Goal: Task Accomplishment & Management: Manage account settings

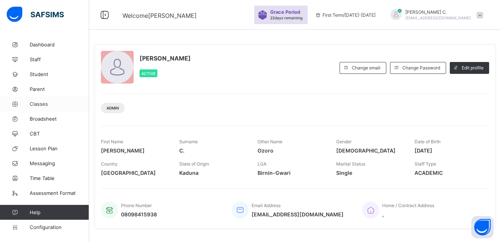
click at [33, 103] on span "Classes" at bounding box center [59, 104] width 59 height 6
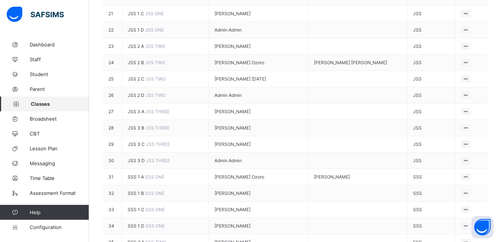
scroll to position [334, 0]
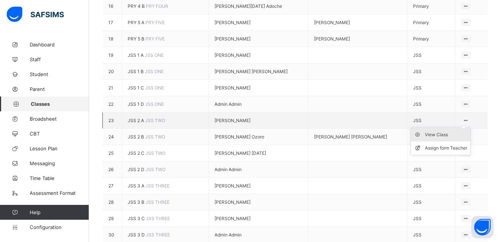
click at [445, 138] on div "View Class" at bounding box center [446, 134] width 42 height 7
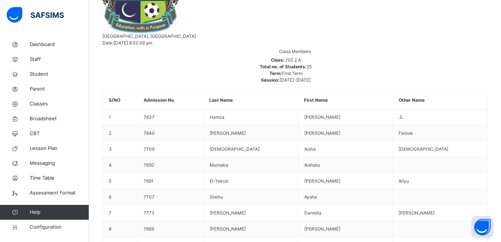
scroll to position [148, 0]
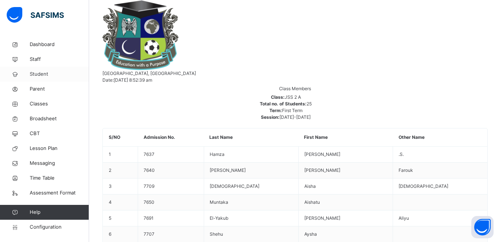
click at [48, 76] on span "Student" at bounding box center [59, 74] width 59 height 7
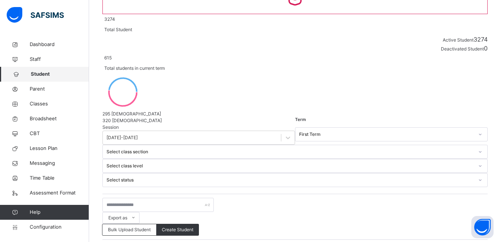
scroll to position [148, 0]
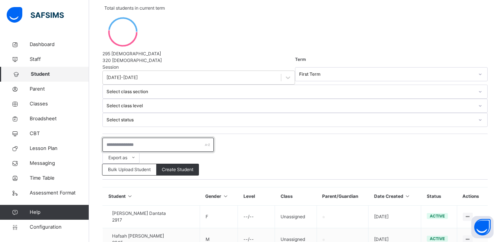
click at [109, 138] on input "text" at bounding box center [157, 145] width 111 height 14
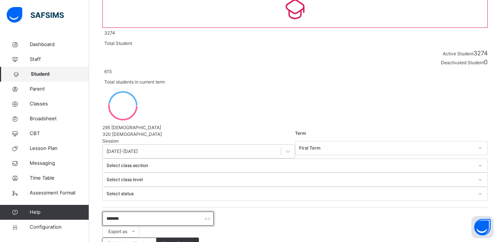
scroll to position [52, 0]
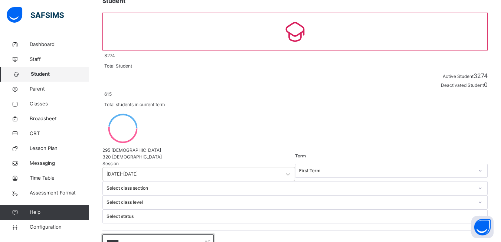
type input "*******"
select select "**"
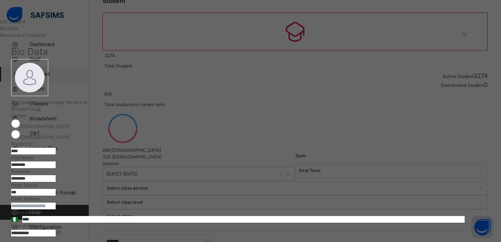
click at [56, 196] on input "***" at bounding box center [33, 192] width 45 height 7
type input "*"
type input "****"
click at [56, 176] on input "********" at bounding box center [33, 178] width 45 height 7
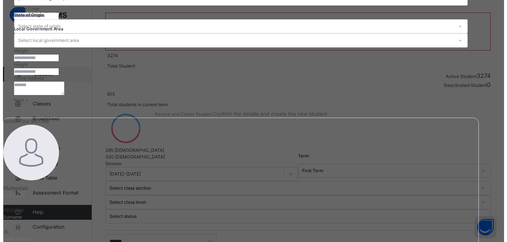
scroll to position [327, 0]
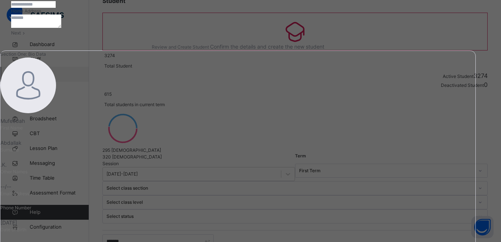
type input "*********"
click at [27, 36] on span at bounding box center [24, 33] width 6 height 6
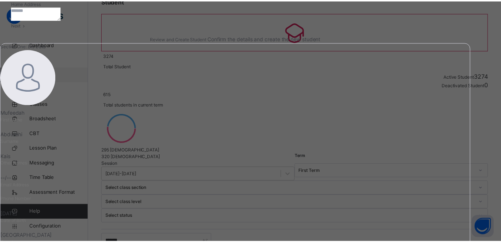
scroll to position [166, 0]
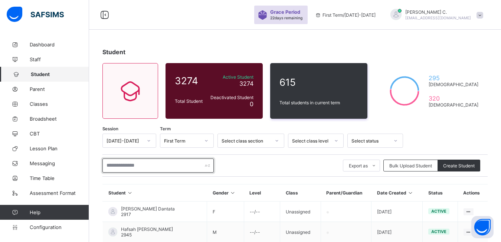
click at [112, 162] on input "text" at bounding box center [157, 166] width 111 height 14
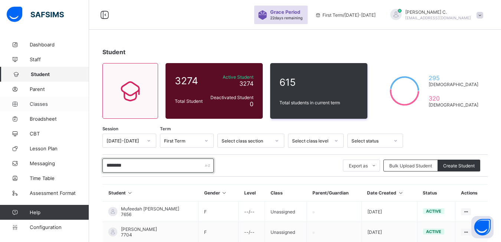
type input "********"
click at [39, 103] on span "Classes" at bounding box center [59, 104] width 59 height 6
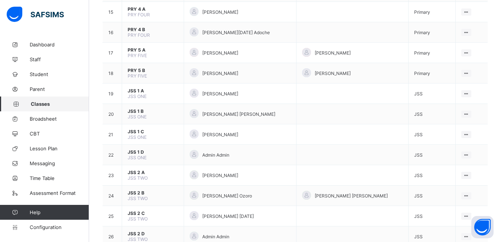
scroll to position [408, 0]
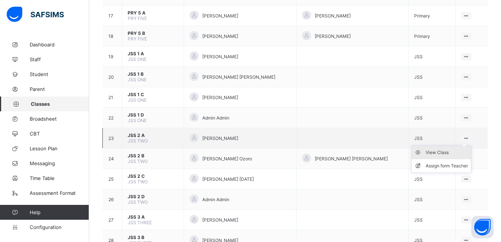
click at [447, 153] on div "View Class" at bounding box center [447, 152] width 42 height 7
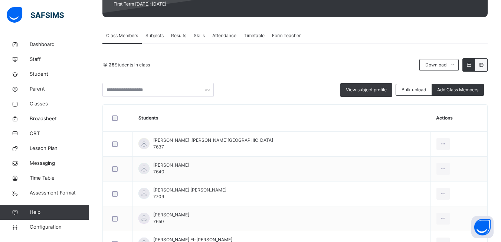
scroll to position [186, 0]
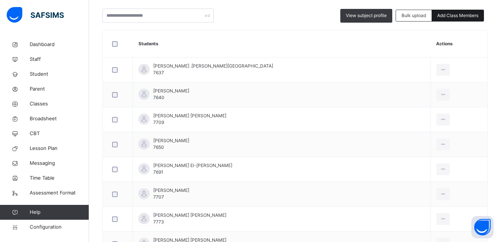
click at [473, 19] on span "Add Class Members" at bounding box center [457, 15] width 41 height 7
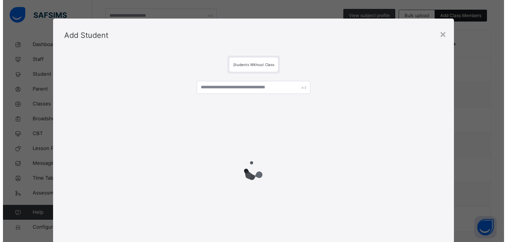
scroll to position [148, 0]
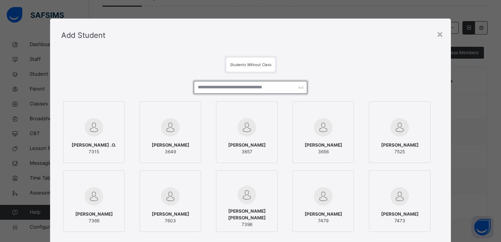
click at [203, 91] on input "text" at bounding box center [251, 87] width 114 height 13
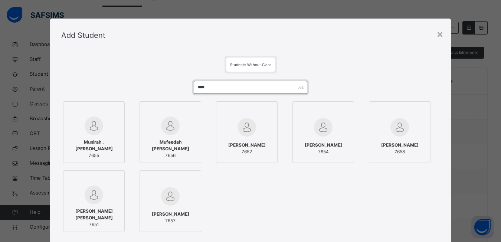
type input "****"
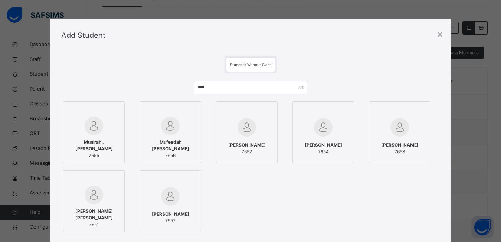
click at [181, 120] on div at bounding box center [170, 126] width 53 height 19
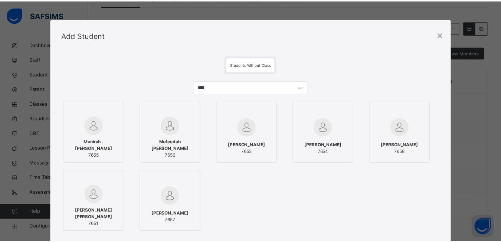
scroll to position [89, 0]
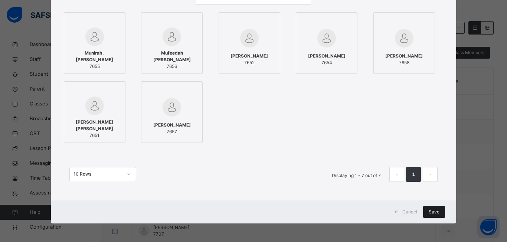
click at [424, 214] on div "Save" at bounding box center [434, 212] width 22 height 12
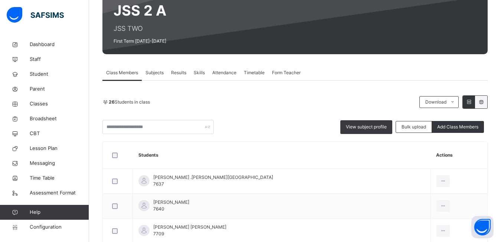
scroll to position [0, 0]
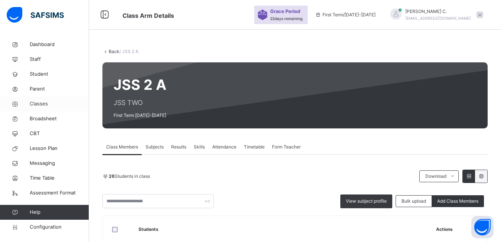
click at [43, 102] on span "Classes" at bounding box center [59, 103] width 59 height 7
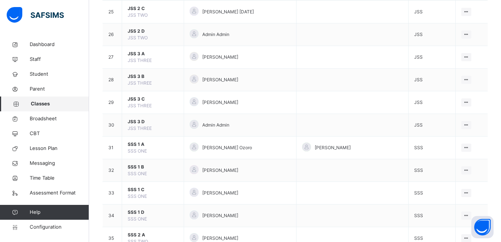
scroll to position [742, 0]
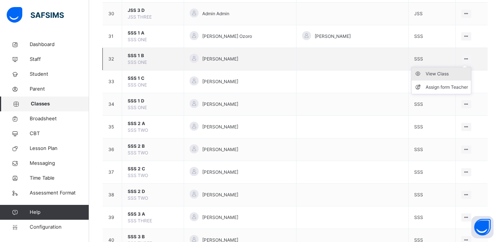
click at [445, 75] on div "View Class" at bounding box center [447, 73] width 42 height 7
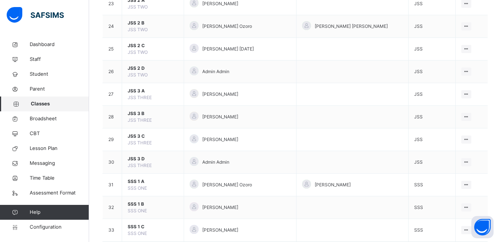
scroll to position [520, 0]
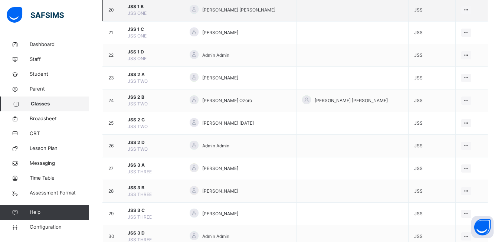
click at [153, 8] on span "JSS 1 B" at bounding box center [153, 6] width 50 height 7
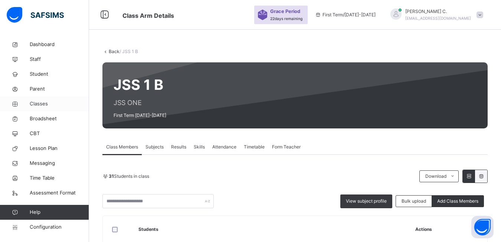
click at [36, 104] on span "Classes" at bounding box center [59, 103] width 59 height 7
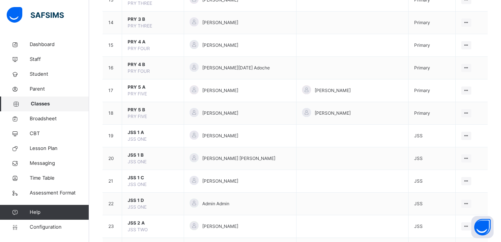
scroll to position [483, 0]
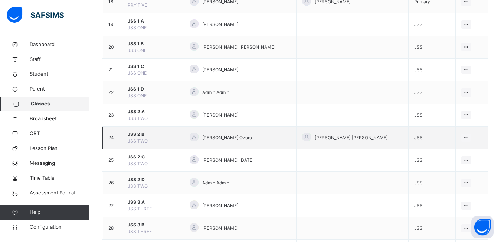
click at [139, 136] on span "JSS 2 B" at bounding box center [153, 134] width 50 height 7
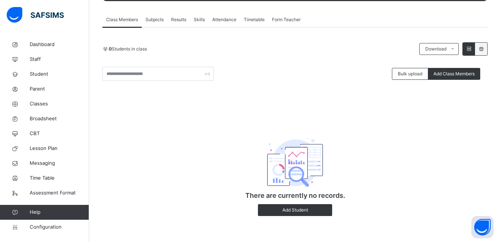
scroll to position [91, 0]
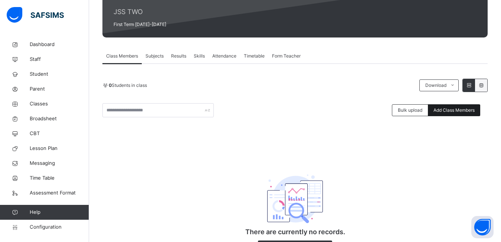
click at [463, 111] on span "Add Class Members" at bounding box center [454, 110] width 41 height 7
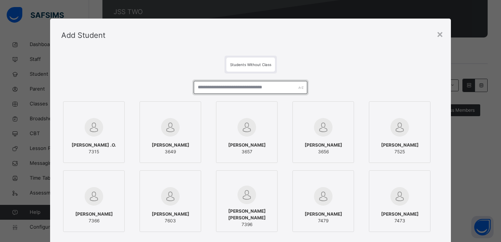
click at [199, 89] on input "text" at bounding box center [251, 87] width 114 height 13
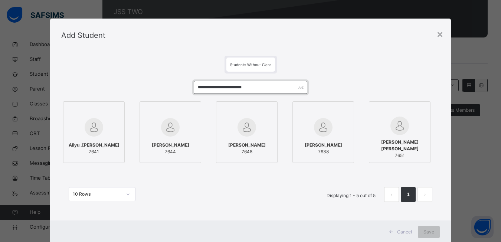
type input "**********"
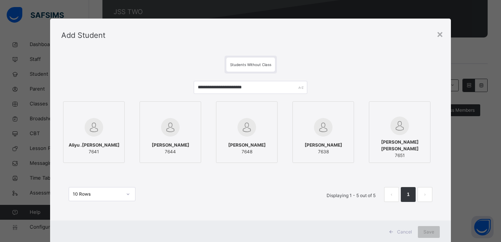
click at [107, 119] on div at bounding box center [93, 128] width 53 height 22
click at [188, 117] on div at bounding box center [171, 128] width 53 height 22
click at [264, 112] on div at bounding box center [249, 110] width 53 height 11
click at [339, 117] on div at bounding box center [326, 128] width 53 height 22
click at [426, 128] on div at bounding box center [404, 126] width 53 height 19
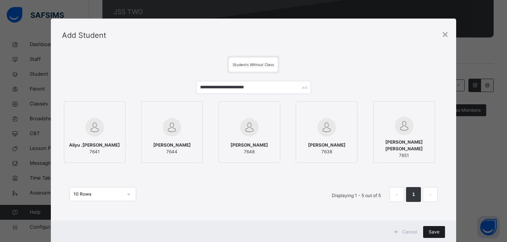
click at [432, 235] on span "Save" at bounding box center [434, 232] width 11 height 7
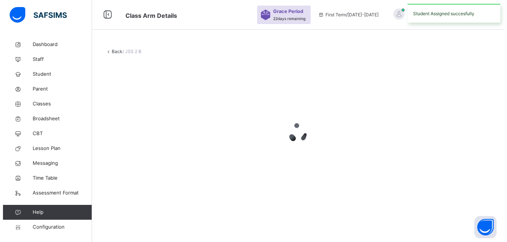
scroll to position [0, 0]
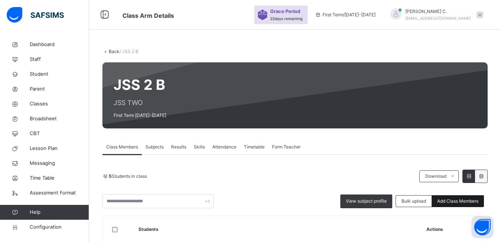
click at [458, 204] on span "Add Class Members" at bounding box center [457, 201] width 41 height 7
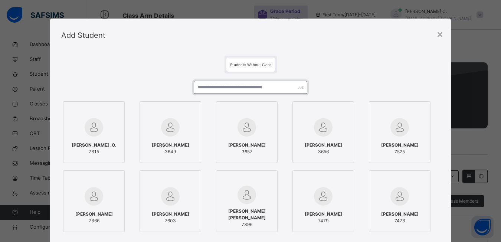
click at [199, 90] on input "text" at bounding box center [251, 87] width 114 height 13
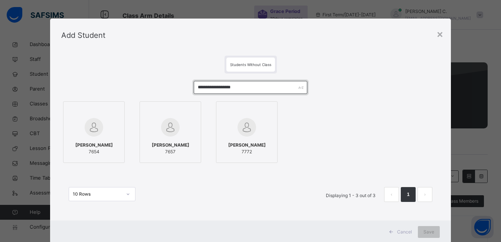
type input "**********"
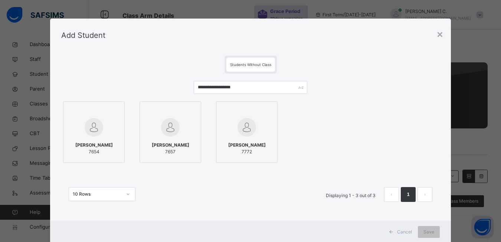
click at [100, 124] on div at bounding box center [93, 128] width 53 height 22
click at [173, 113] on div at bounding box center [171, 110] width 53 height 11
click at [251, 111] on div at bounding box center [249, 110] width 53 height 11
click at [429, 236] on div "Save" at bounding box center [434, 232] width 22 height 12
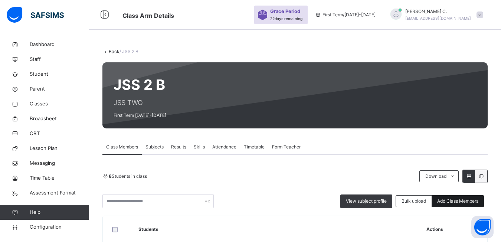
click at [471, 205] on div "Add Class Members" at bounding box center [458, 201] width 52 height 12
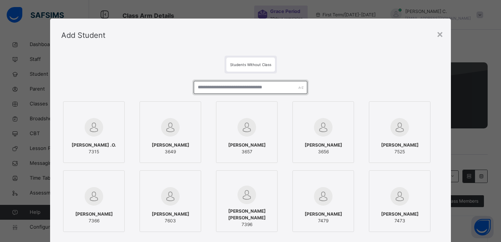
click at [199, 88] on input "text" at bounding box center [251, 87] width 114 height 13
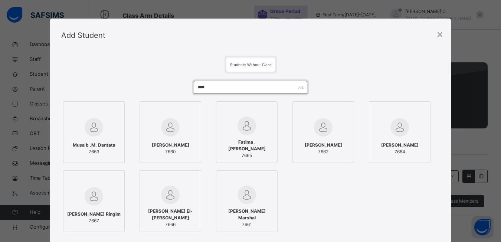
type input "****"
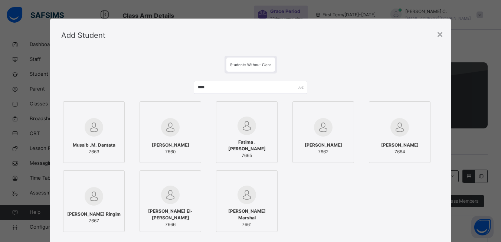
click at [181, 143] on span "[PERSON_NAME]" at bounding box center [170, 145] width 37 height 7
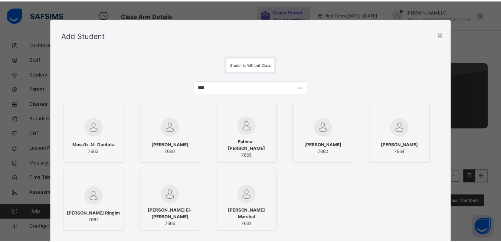
scroll to position [89, 0]
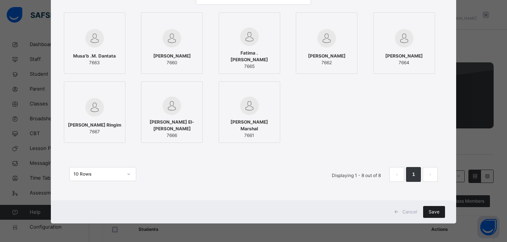
click at [431, 211] on span "Save" at bounding box center [434, 212] width 11 height 7
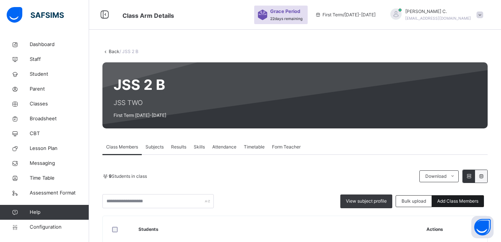
click at [470, 202] on span "Add Class Members" at bounding box center [457, 201] width 41 height 7
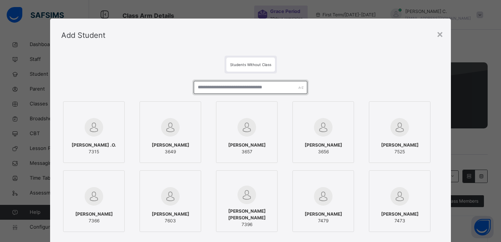
click at [202, 89] on input "text" at bounding box center [251, 87] width 114 height 13
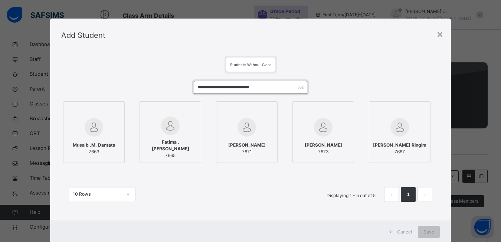
type input "**********"
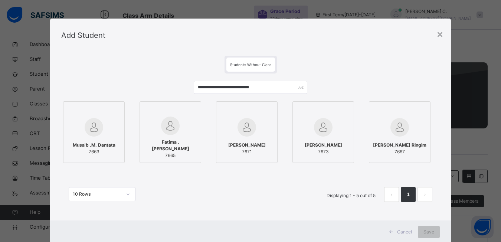
click at [380, 121] on div at bounding box center [399, 128] width 53 height 22
click at [345, 118] on div at bounding box center [326, 128] width 53 height 22
click at [264, 109] on div at bounding box center [249, 110] width 53 height 11
click at [194, 107] on div at bounding box center [171, 110] width 53 height 11
click at [115, 109] on div at bounding box center [94, 110] width 53 height 11
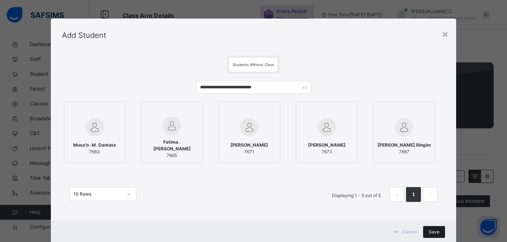
click at [435, 232] on span "Save" at bounding box center [434, 232] width 11 height 7
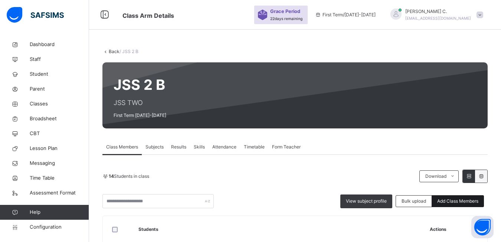
click at [466, 205] on div "Add Class Members" at bounding box center [458, 201] width 52 height 12
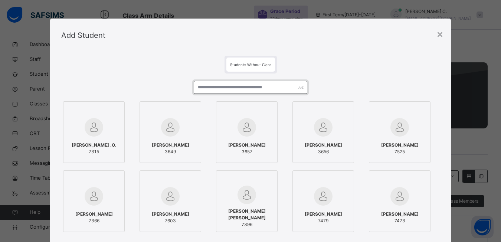
click at [199, 89] on input "text" at bounding box center [251, 87] width 114 height 13
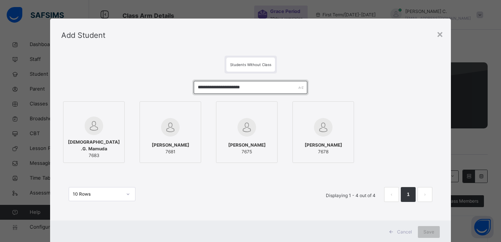
type input "**********"
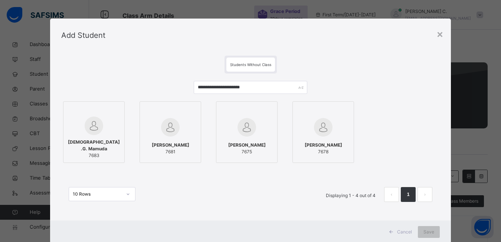
click at [112, 116] on div at bounding box center [93, 110] width 53 height 11
click at [193, 116] on div at bounding box center [171, 110] width 53 height 11
click at [260, 114] on div at bounding box center [249, 110] width 53 height 11
click at [338, 112] on div at bounding box center [326, 110] width 53 height 11
click at [432, 231] on span "Save" at bounding box center [434, 232] width 11 height 7
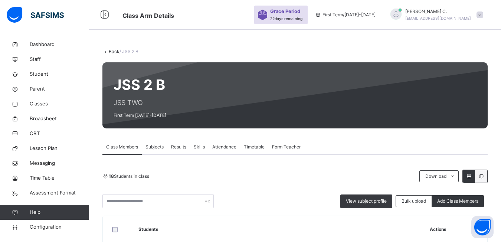
scroll to position [74, 0]
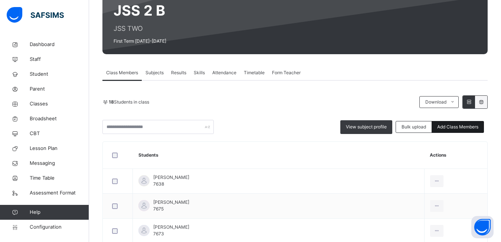
click at [447, 127] on span "Add Class Members" at bounding box center [457, 127] width 41 height 7
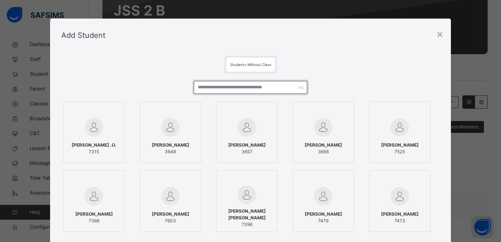
click at [202, 89] on input "text" at bounding box center [251, 87] width 114 height 13
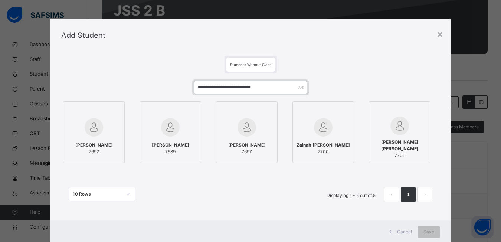
type input "**********"
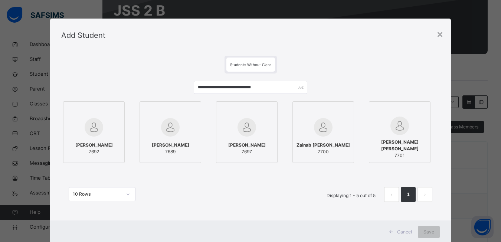
click at [102, 115] on div at bounding box center [93, 110] width 53 height 11
click at [176, 114] on div at bounding box center [171, 110] width 53 height 11
click at [264, 114] on div at bounding box center [249, 110] width 53 height 11
click at [330, 111] on div at bounding box center [326, 110] width 53 height 11
click at [407, 107] on div at bounding box center [404, 110] width 53 height 11
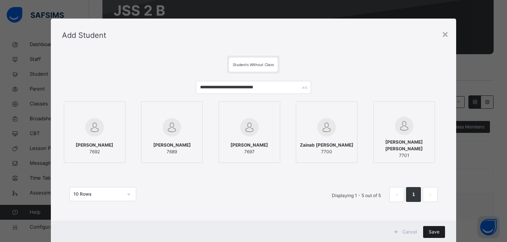
click at [431, 232] on span "Save" at bounding box center [434, 232] width 11 height 7
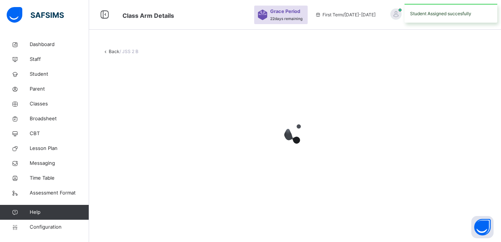
scroll to position [0, 0]
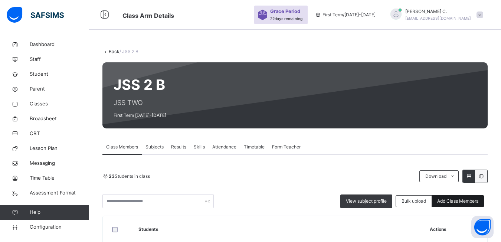
click at [462, 204] on span "Add Class Members" at bounding box center [457, 201] width 41 height 7
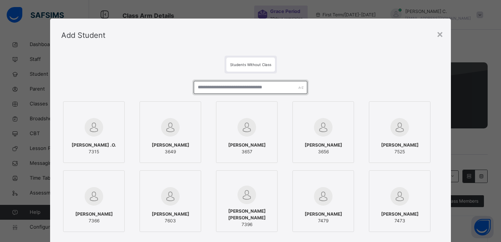
click at [197, 88] on input "text" at bounding box center [251, 87] width 114 height 13
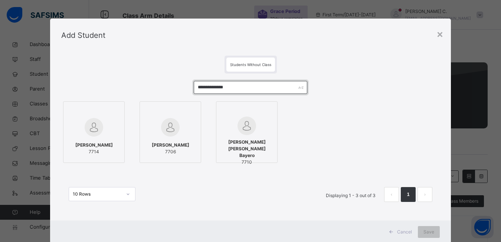
type input "**********"
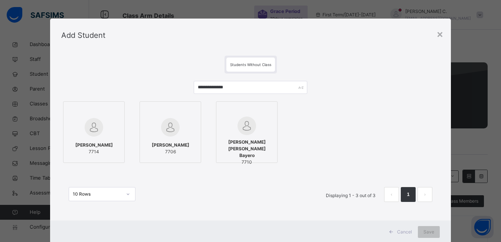
click at [115, 115] on div at bounding box center [93, 110] width 53 height 11
click at [189, 118] on div at bounding box center [171, 128] width 53 height 22
click at [261, 112] on div at bounding box center [249, 110] width 53 height 11
click at [434, 233] on span "Save" at bounding box center [434, 232] width 11 height 7
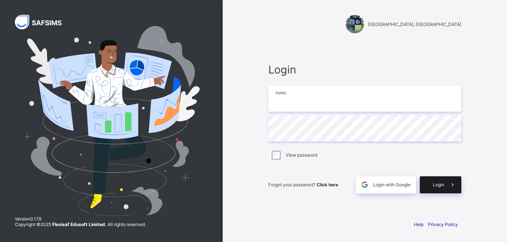
type input "**********"
click at [439, 182] on span "Login" at bounding box center [439, 185] width 12 height 6
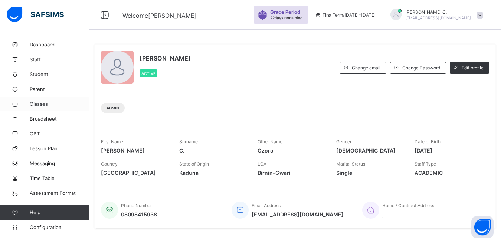
click at [35, 104] on span "Classes" at bounding box center [59, 104] width 59 height 6
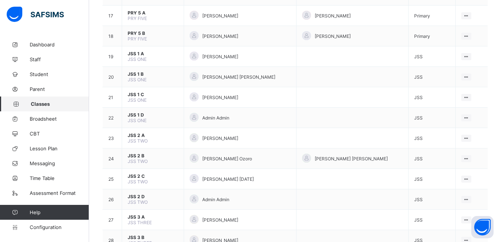
scroll to position [483, 0]
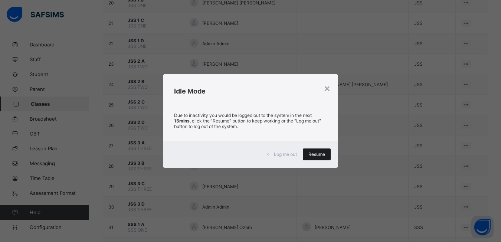
click at [306, 153] on div "Resume" at bounding box center [317, 154] width 28 height 12
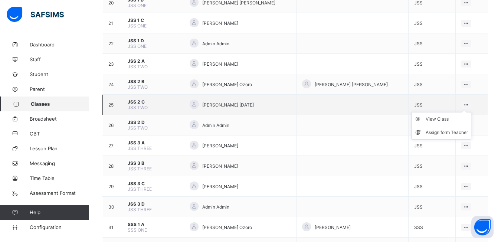
click at [463, 112] on ul "View Class Assign form Teacher" at bounding box center [441, 125] width 60 height 27
click at [452, 120] on div "View Class" at bounding box center [447, 118] width 42 height 7
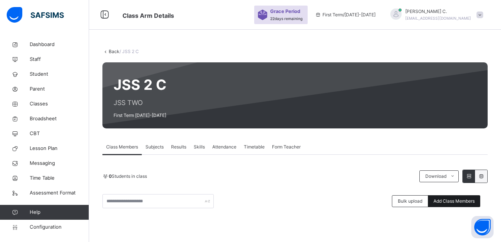
click at [475, 204] on span "Add Class Members" at bounding box center [454, 201] width 41 height 7
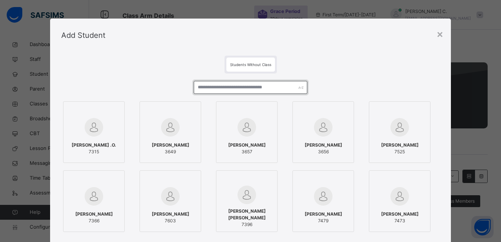
click at [199, 86] on input "text" at bounding box center [251, 87] width 114 height 13
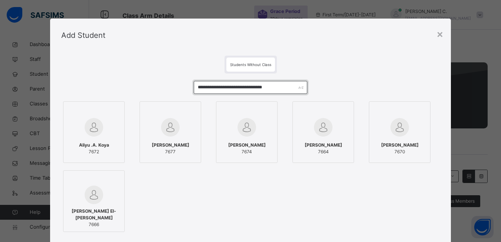
type input "**********"
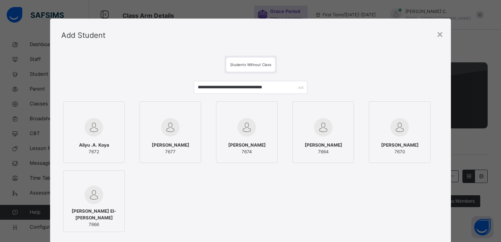
click at [117, 112] on label "Aliyu .A. Koya 7672" at bounding box center [94, 132] width 62 height 62
click at [193, 116] on div at bounding box center [171, 110] width 53 height 11
click at [266, 112] on div at bounding box center [249, 110] width 53 height 11
click at [346, 113] on div at bounding box center [326, 110] width 53 height 11
click at [423, 115] on div at bounding box center [404, 110] width 53 height 11
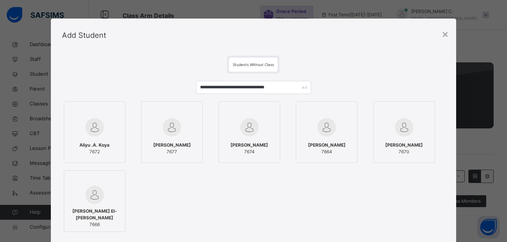
click at [115, 179] on div at bounding box center [94, 179] width 53 height 11
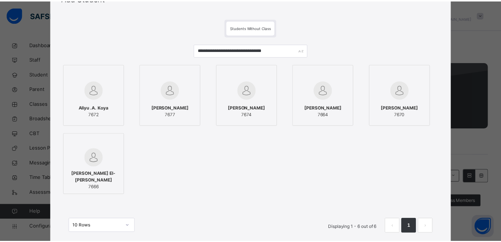
scroll to position [89, 0]
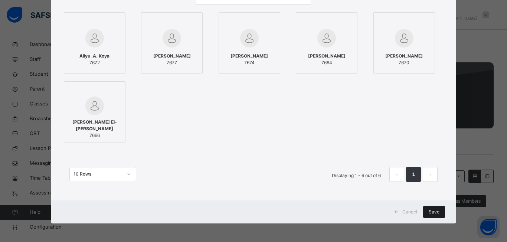
click at [431, 213] on span "Save" at bounding box center [434, 212] width 11 height 7
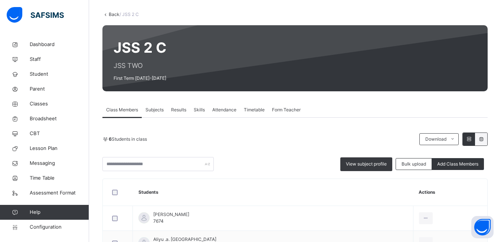
scroll to position [0, 0]
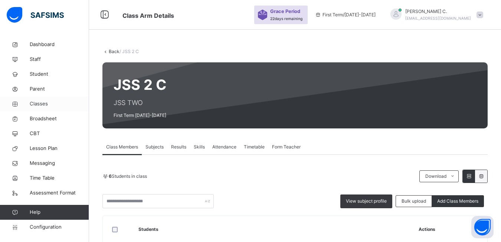
click at [42, 105] on span "Classes" at bounding box center [59, 103] width 59 height 7
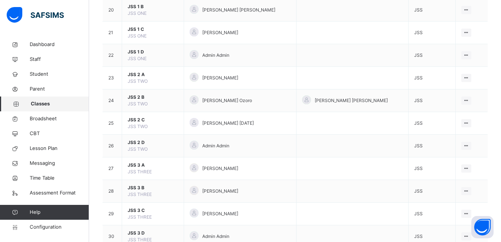
scroll to position [483, 0]
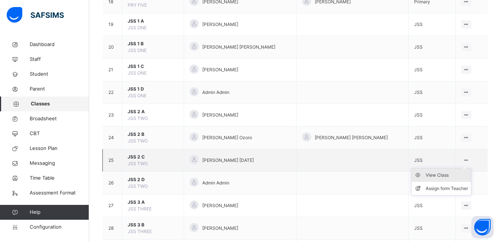
click at [437, 177] on div "View Class" at bounding box center [447, 175] width 42 height 7
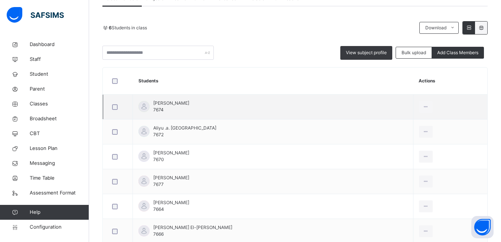
scroll to position [74, 0]
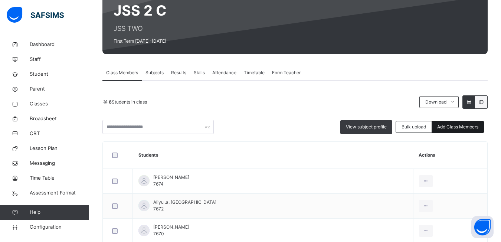
click at [457, 126] on span "Add Class Members" at bounding box center [457, 127] width 41 height 7
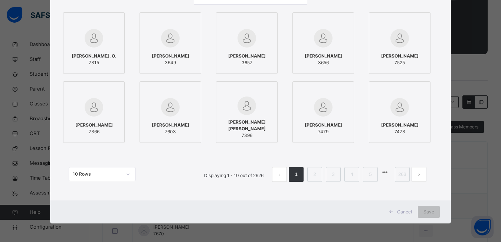
scroll to position [0, 0]
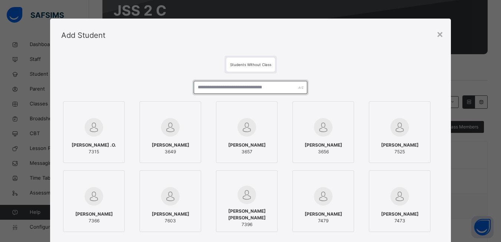
click at [196, 86] on input "text" at bounding box center [251, 87] width 114 height 13
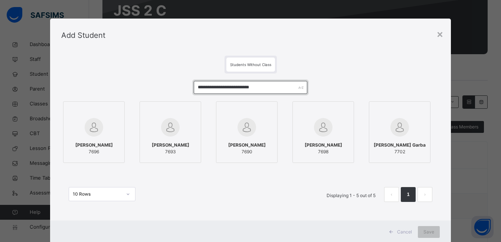
type input "**********"
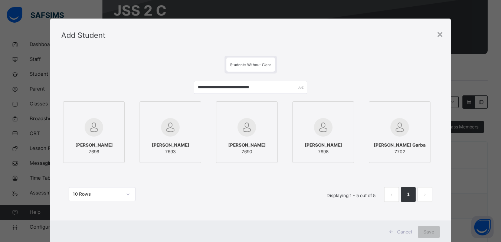
click at [107, 114] on div at bounding box center [93, 110] width 53 height 11
click at [196, 115] on div at bounding box center [171, 110] width 53 height 11
click at [262, 107] on div at bounding box center [249, 110] width 53 height 11
click at [343, 110] on div at bounding box center [326, 110] width 53 height 11
click at [421, 117] on div at bounding box center [404, 128] width 53 height 22
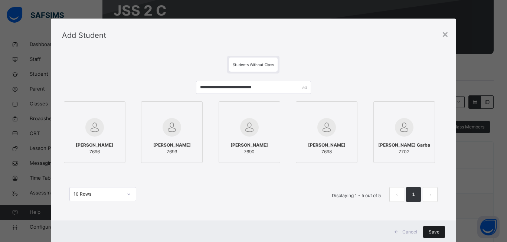
click at [433, 231] on span "Save" at bounding box center [434, 232] width 11 height 7
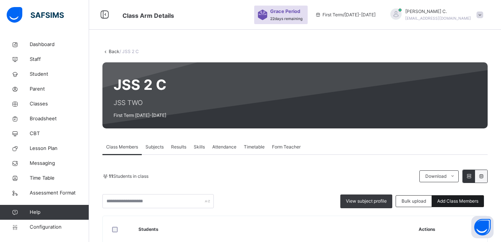
click at [471, 204] on span "Add Class Members" at bounding box center [457, 201] width 41 height 7
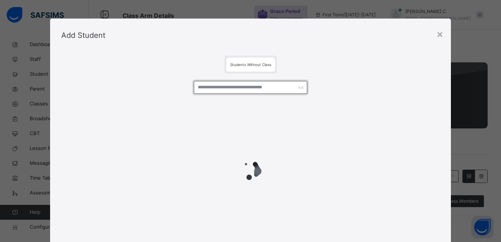
click at [198, 89] on input "text" at bounding box center [251, 87] width 114 height 13
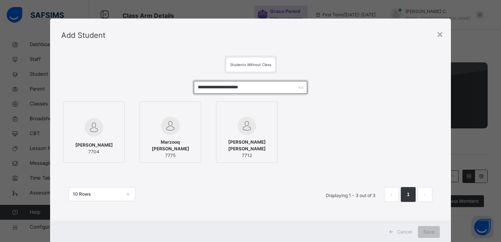
type input "**********"
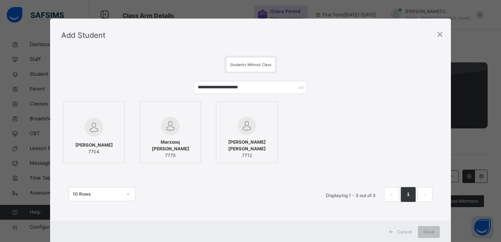
click at [107, 154] on div "Mufeeda Umar 7704" at bounding box center [93, 148] width 53 height 21
click at [188, 152] on span "7775" at bounding box center [171, 155] width 53 height 7
click at [272, 117] on div at bounding box center [249, 126] width 53 height 19
click at [429, 232] on span "Save" at bounding box center [434, 232] width 11 height 7
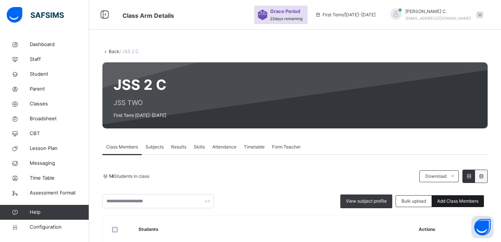
click at [450, 200] on span "Add Class Members" at bounding box center [457, 201] width 41 height 7
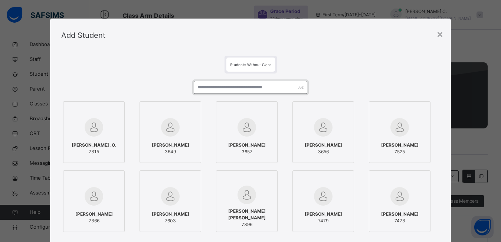
click at [197, 86] on input "text" at bounding box center [251, 87] width 114 height 13
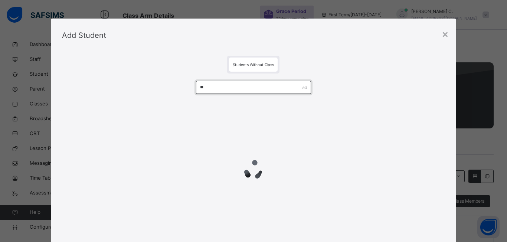
type input "*"
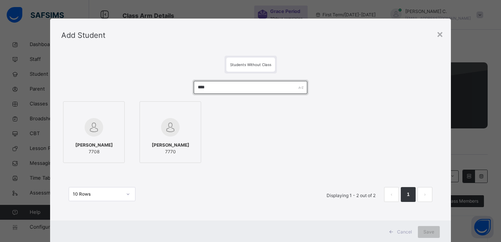
type input "****"
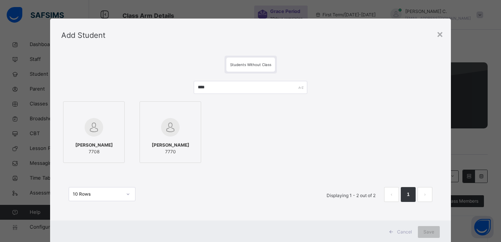
click at [95, 114] on div at bounding box center [93, 110] width 53 height 11
click at [437, 233] on span "Save" at bounding box center [434, 232] width 11 height 7
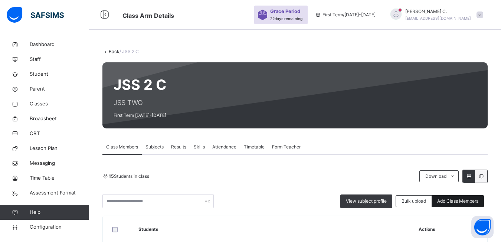
click at [448, 200] on span "Add Class Members" at bounding box center [457, 201] width 41 height 7
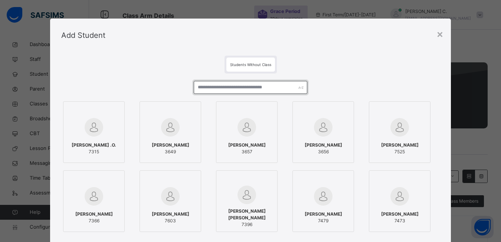
click at [196, 89] on input "text" at bounding box center [251, 87] width 114 height 13
type input "*"
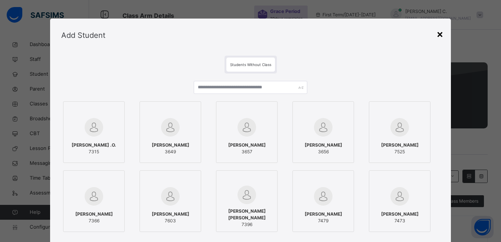
click at [441, 34] on div "×" at bounding box center [440, 34] width 7 height 16
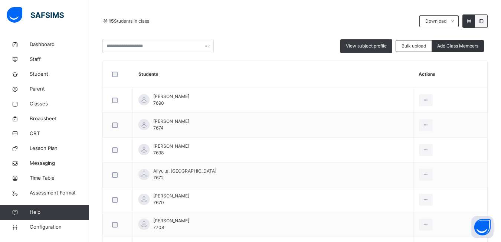
scroll to position [118, 0]
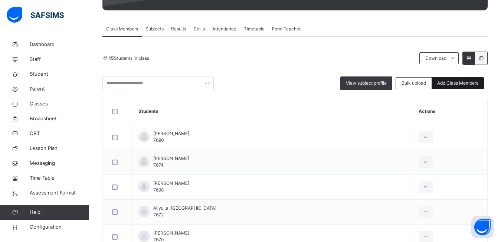
click at [458, 83] on span "Add Class Members" at bounding box center [457, 83] width 41 height 7
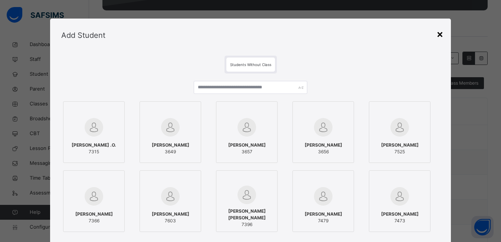
click at [438, 36] on div "×" at bounding box center [440, 34] width 7 height 16
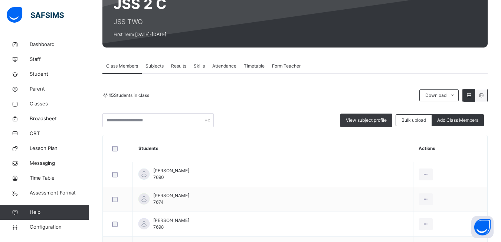
scroll to position [44, 0]
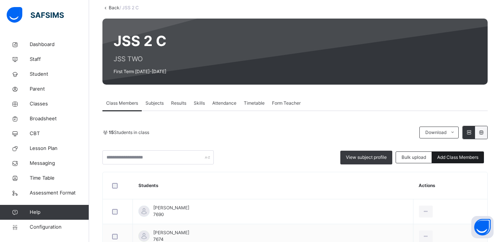
click at [459, 157] on span "Add Class Members" at bounding box center [457, 157] width 41 height 7
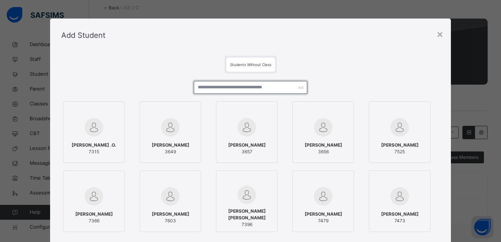
click at [199, 91] on input "text" at bounding box center [251, 87] width 114 height 13
click at [207, 89] on input "**********" at bounding box center [251, 87] width 114 height 13
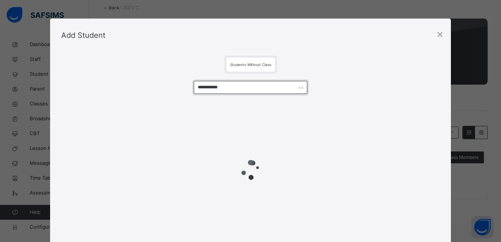
click at [223, 88] on input "**********" at bounding box center [251, 87] width 114 height 13
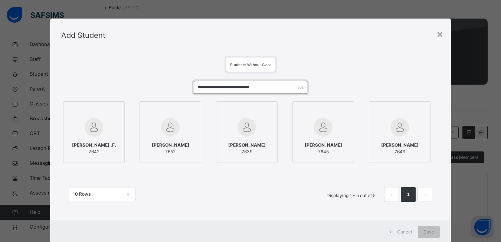
type input "**********"
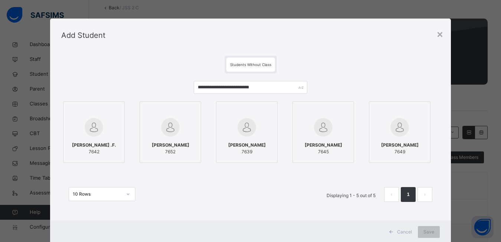
click at [109, 110] on div at bounding box center [93, 110] width 53 height 11
click at [190, 113] on div at bounding box center [171, 110] width 53 height 11
click at [262, 117] on div at bounding box center [249, 128] width 53 height 22
click at [334, 111] on div at bounding box center [326, 110] width 53 height 11
click at [415, 109] on div at bounding box center [404, 110] width 53 height 11
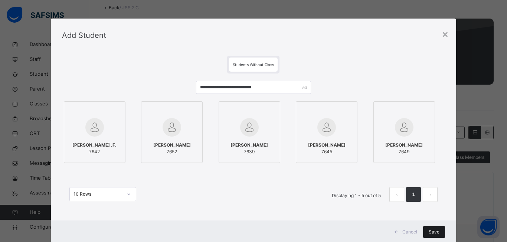
click at [434, 231] on span "Save" at bounding box center [434, 232] width 11 height 7
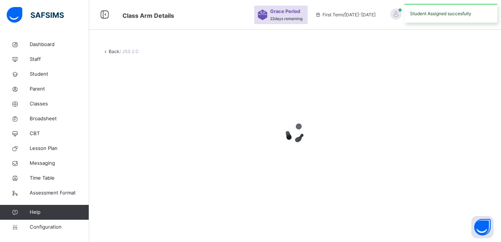
scroll to position [0, 0]
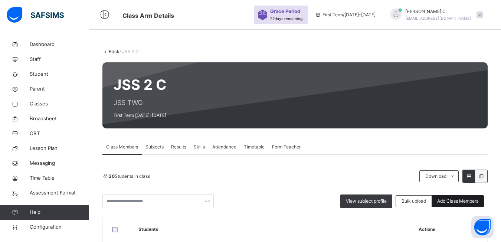
click at [452, 200] on span "Add Class Members" at bounding box center [457, 201] width 41 height 7
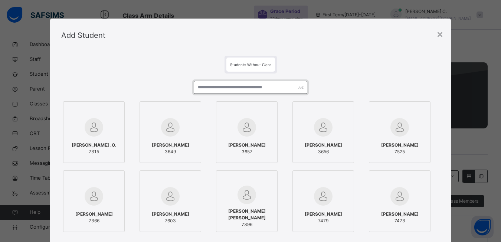
click at [199, 83] on input "text" at bounding box center [251, 87] width 114 height 13
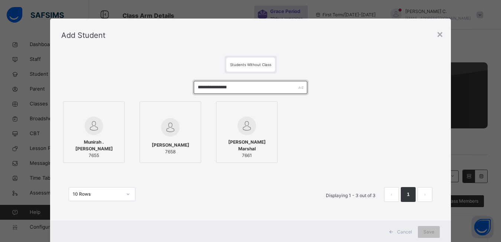
type input "**********"
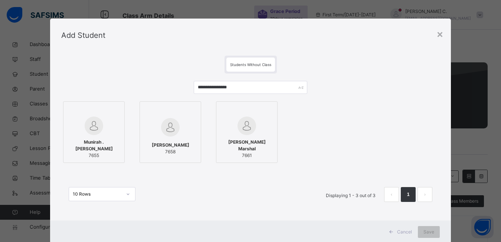
click at [110, 119] on div at bounding box center [93, 126] width 53 height 19
click at [182, 115] on div at bounding box center [171, 110] width 53 height 11
click at [261, 114] on div at bounding box center [249, 110] width 53 height 11
click at [430, 229] on span "Save" at bounding box center [434, 232] width 11 height 7
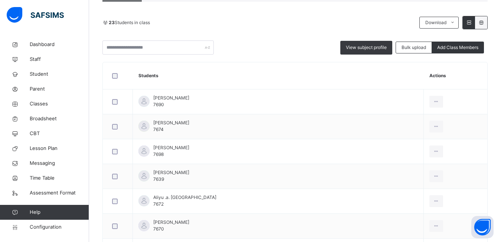
scroll to position [117, 0]
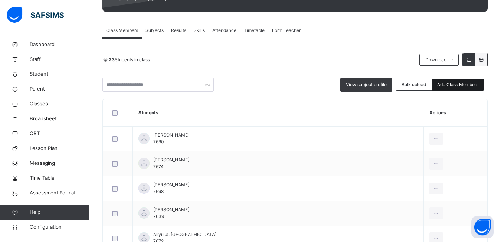
click at [460, 86] on span "Add Class Members" at bounding box center [457, 84] width 41 height 7
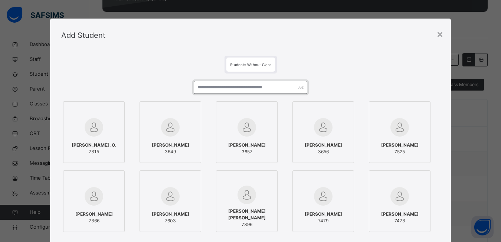
click at [197, 89] on input "text" at bounding box center [251, 87] width 114 height 13
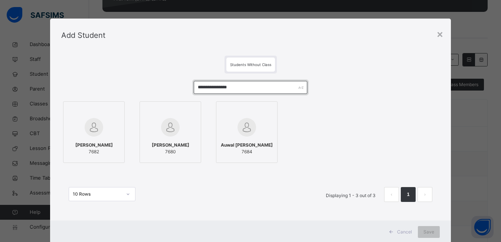
type input "**********"
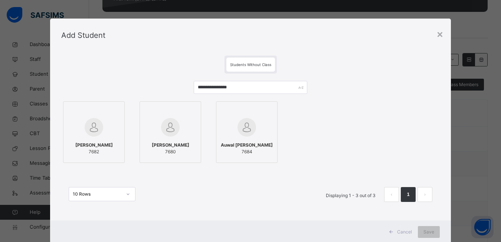
click at [105, 118] on div at bounding box center [93, 128] width 53 height 22
click at [186, 113] on div at bounding box center [171, 110] width 53 height 11
click at [256, 109] on div at bounding box center [249, 110] width 53 height 11
click at [432, 235] on span "Save" at bounding box center [434, 232] width 11 height 7
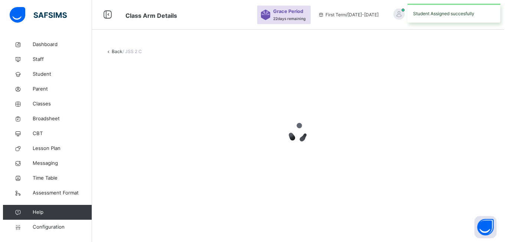
scroll to position [0, 0]
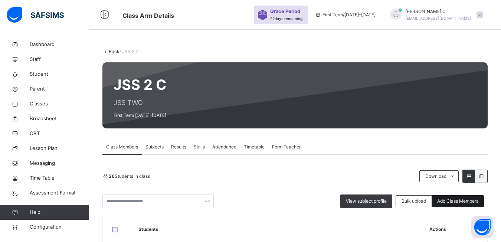
click at [467, 200] on span "Add Class Members" at bounding box center [457, 201] width 41 height 7
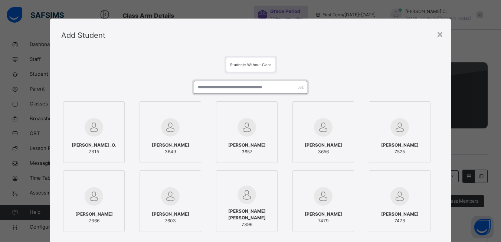
click at [196, 90] on input "text" at bounding box center [251, 87] width 114 height 13
drag, startPoint x: 245, startPoint y: 88, endPoint x: 190, endPoint y: 77, distance: 56.4
click at [190, 77] on div "**********" at bounding box center [250, 180] width 379 height 212
type input "**********"
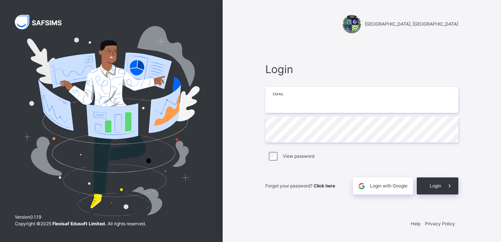
type input "**********"
